Goal: Transaction & Acquisition: Purchase product/service

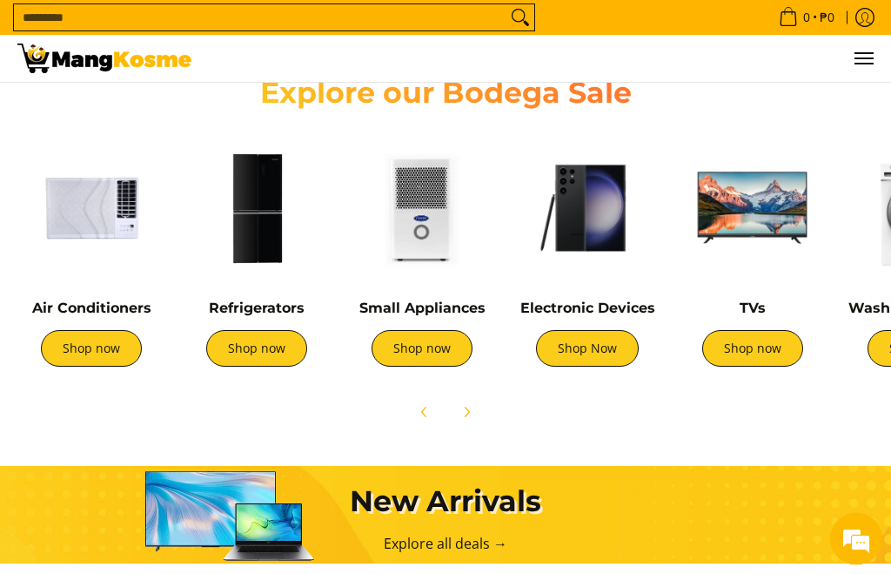
scroll to position [554, 0]
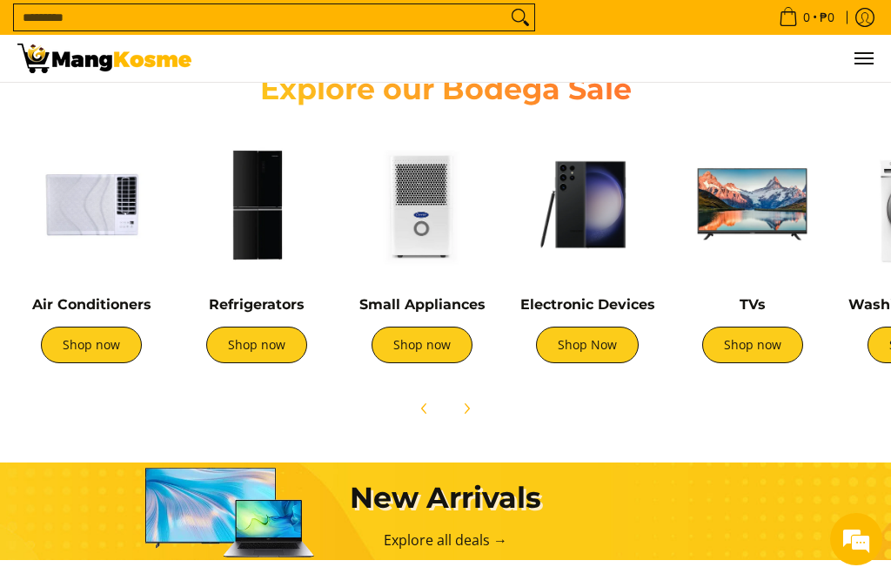
click at [271, 350] on link "Shop now" at bounding box center [256, 344] width 101 height 37
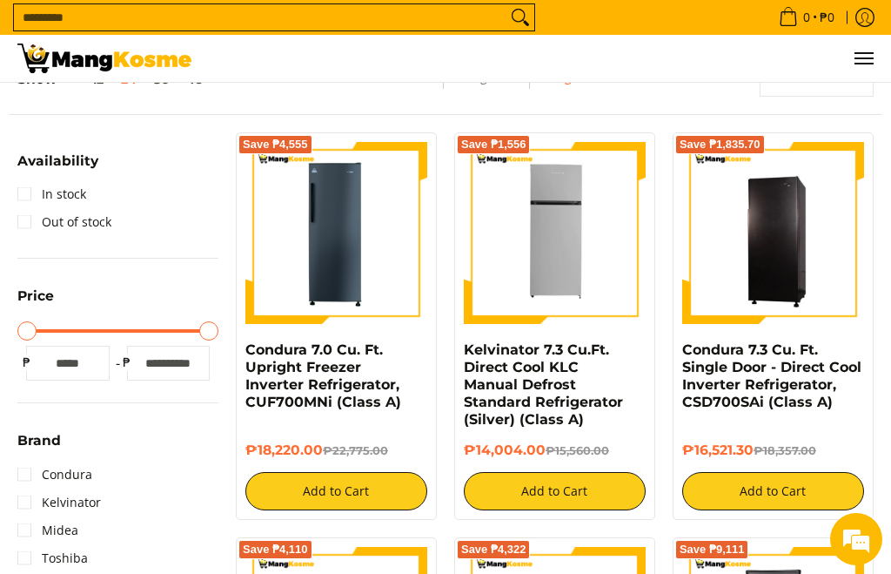
scroll to position [229, 0]
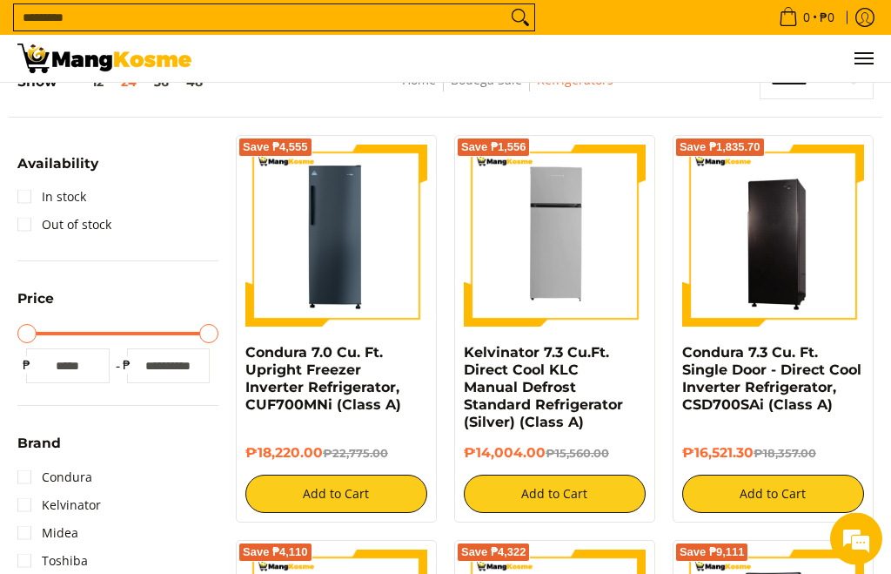
click at [376, 258] on img at bounding box center [336, 236] width 182 height 182
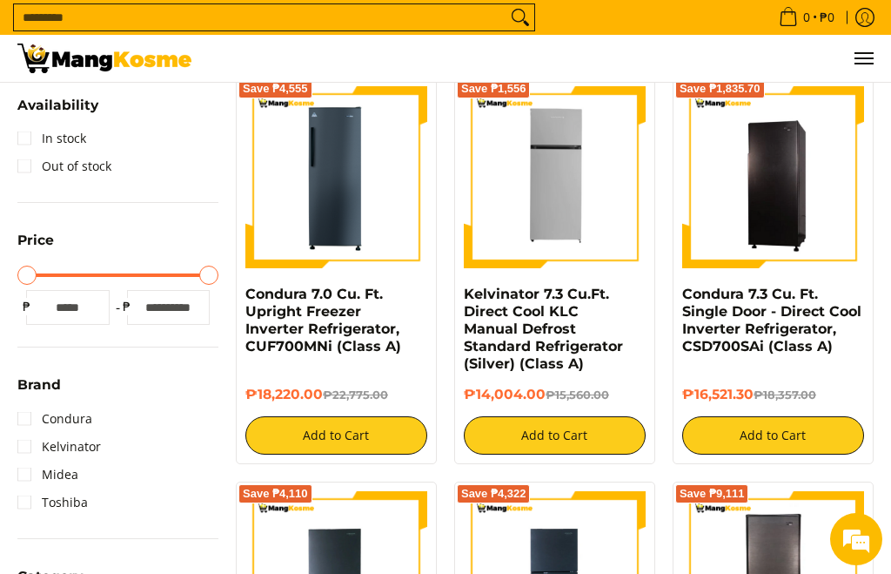
click at [801, 201] on img at bounding box center [773, 177] width 182 height 178
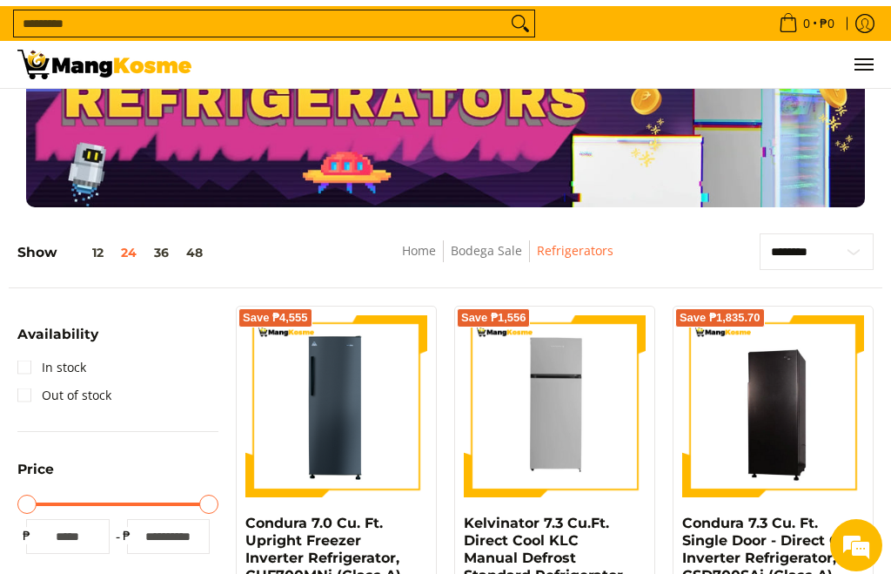
scroll to position [0, 0]
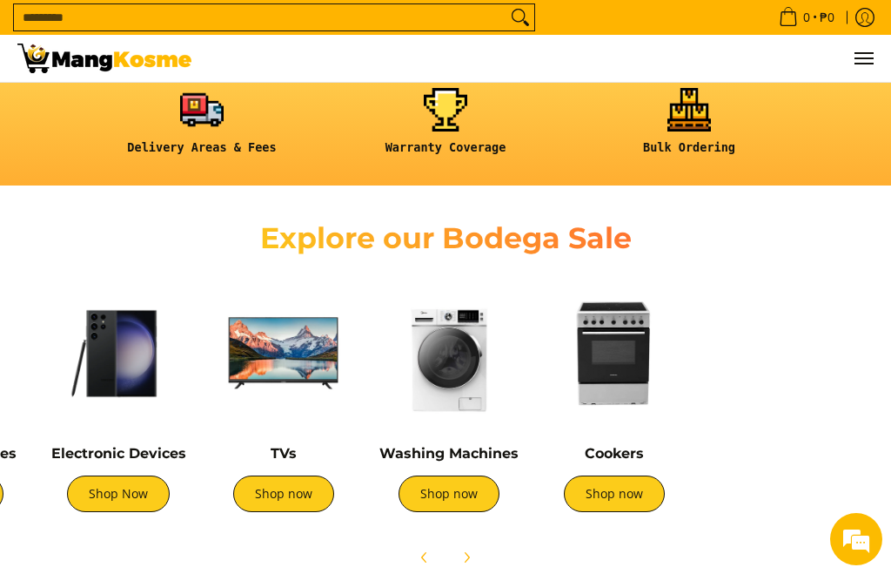
scroll to position [0, 1133]
click at [628, 492] on link "Shop now" at bounding box center [614, 493] width 101 height 37
